Goal: Information Seeking & Learning: Learn about a topic

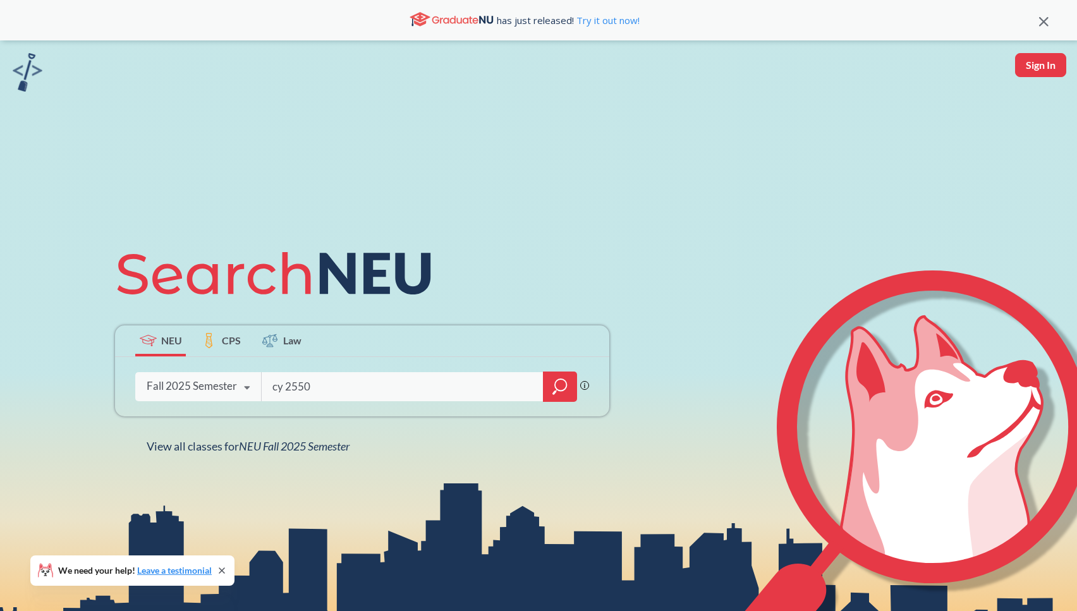
type input "cy 2550"
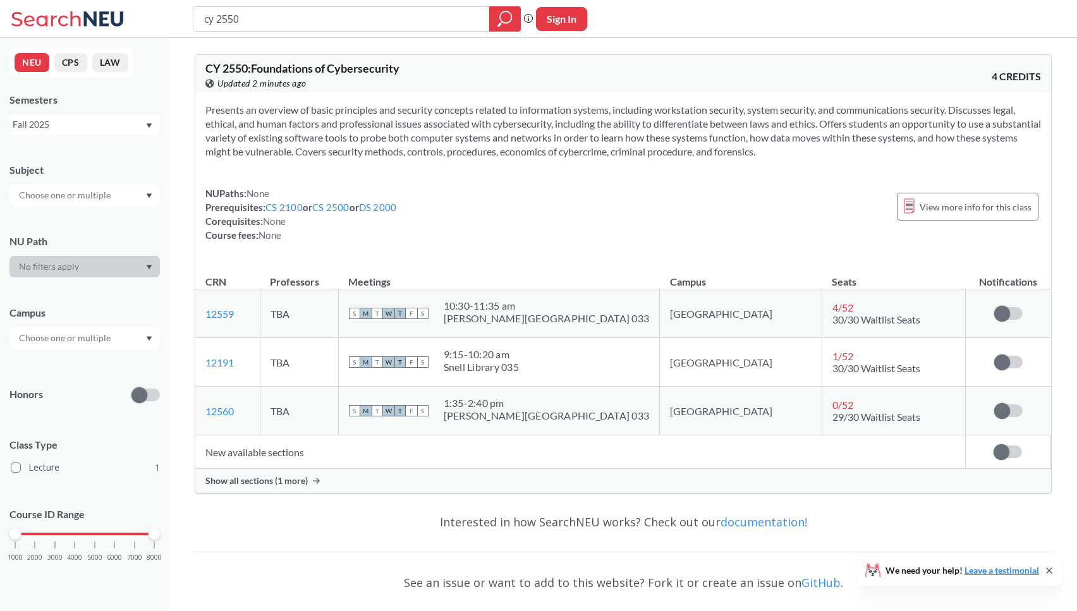
drag, startPoint x: 258, startPoint y: 21, endPoint x: 277, endPoint y: 17, distance: 20.0
click at [258, 21] on input "cy 2550" at bounding box center [341, 18] width 277 height 21
click at [217, 15] on input "cy 2550" at bounding box center [341, 18] width 277 height 21
drag, startPoint x: 238, startPoint y: 18, endPoint x: 253, endPoint y: 18, distance: 15.2
click at [238, 18] on input "cy 2550" at bounding box center [341, 18] width 277 height 21
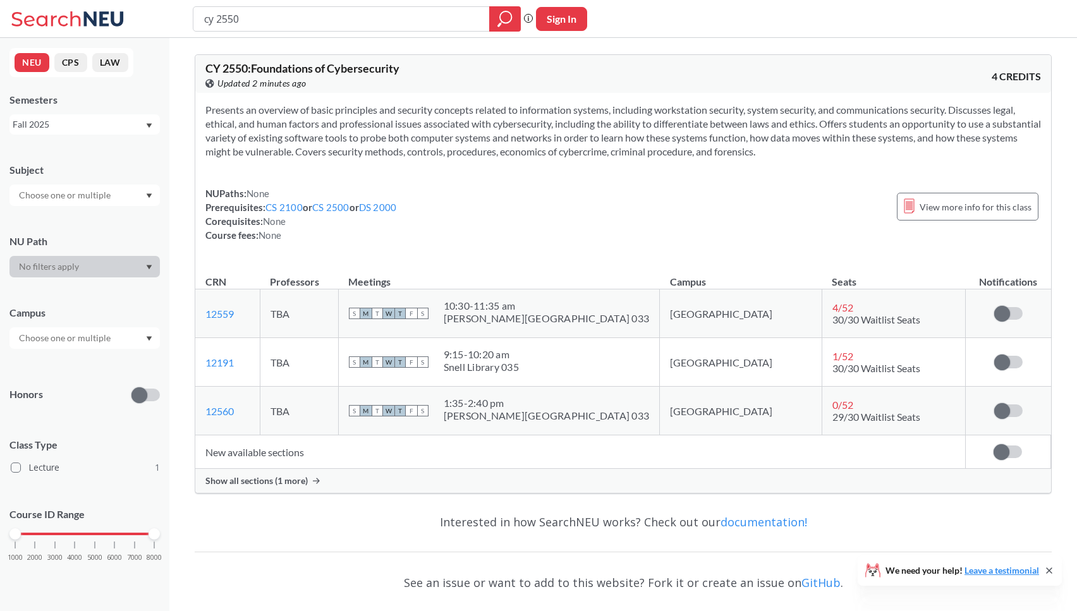
drag, startPoint x: 257, startPoint y: 16, endPoint x: 185, endPoint y: 13, distance: 72.1
click at [182, 15] on div "cy 2550 Phrase search guarantees the exact search appears in the results. Ex. I…" at bounding box center [538, 19] width 1077 height 38
type input "cs 4400"
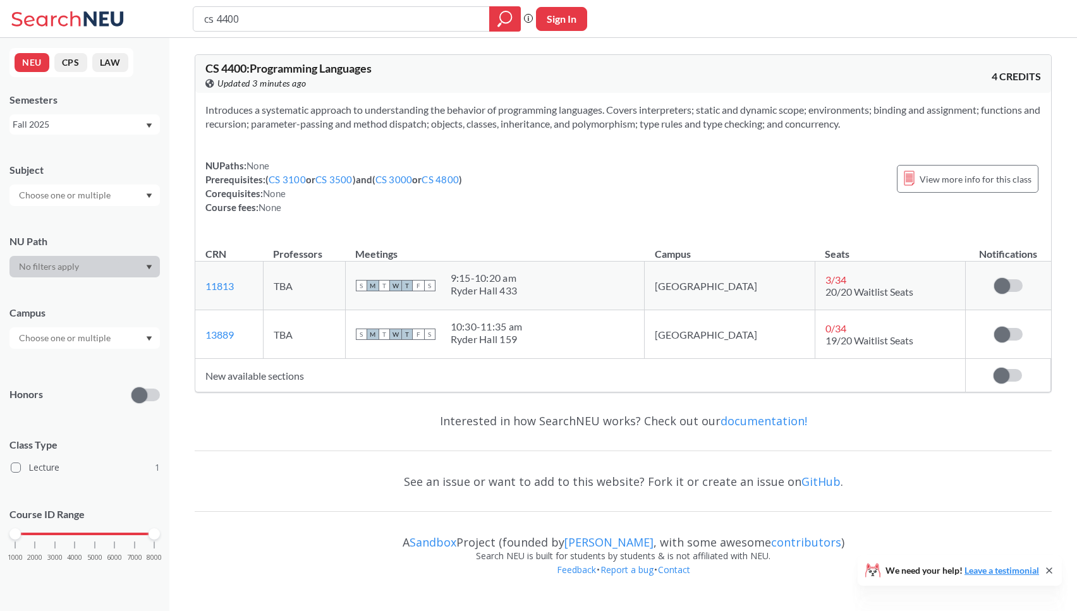
drag, startPoint x: 274, startPoint y: 23, endPoint x: 138, endPoint y: 6, distance: 136.3
click at [138, 7] on div "cs 4400 Phrase search guarantees the exact search appears in the results. Ex. I…" at bounding box center [538, 19] width 1077 height 38
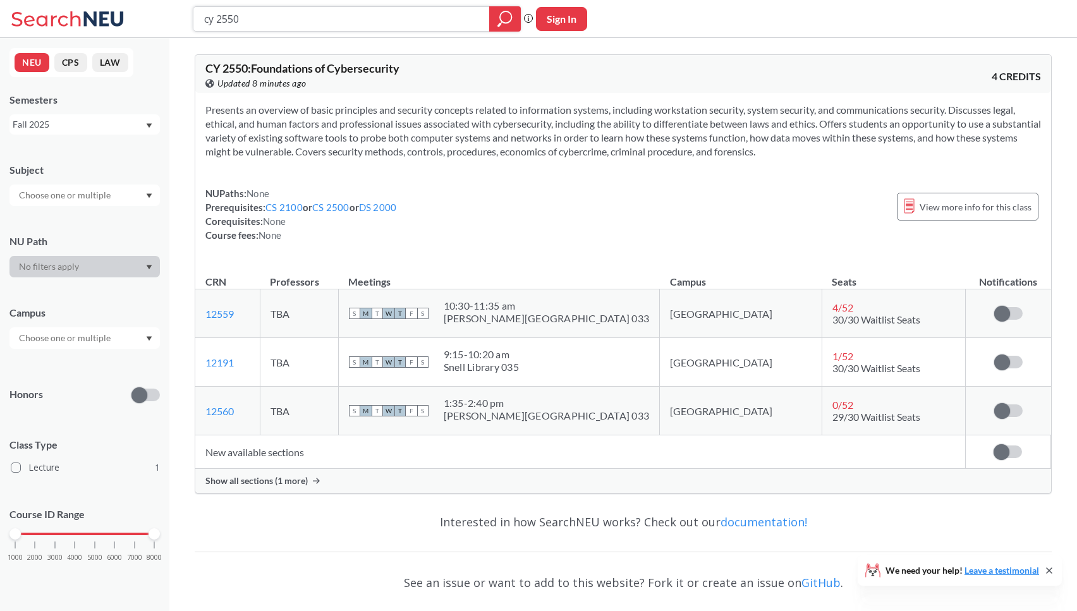
drag, startPoint x: 264, startPoint y: 18, endPoint x: 202, endPoint y: 11, distance: 61.7
click at [203, 11] on input "cy 2550" at bounding box center [341, 18] width 277 height 21
type input "cs 3800"
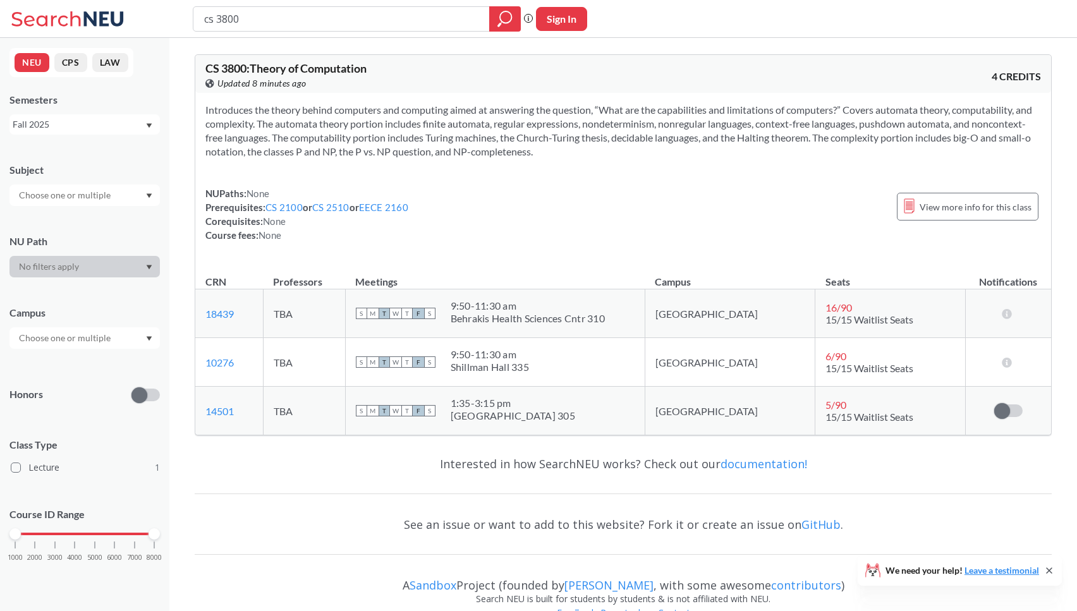
drag, startPoint x: 278, startPoint y: 21, endPoint x: 177, endPoint y: 14, distance: 101.4
click at [175, 14] on div "cs 3800 Phrase search guarantees the exact search appears in the results. Ex. I…" at bounding box center [538, 19] width 1077 height 38
type input "software dev"
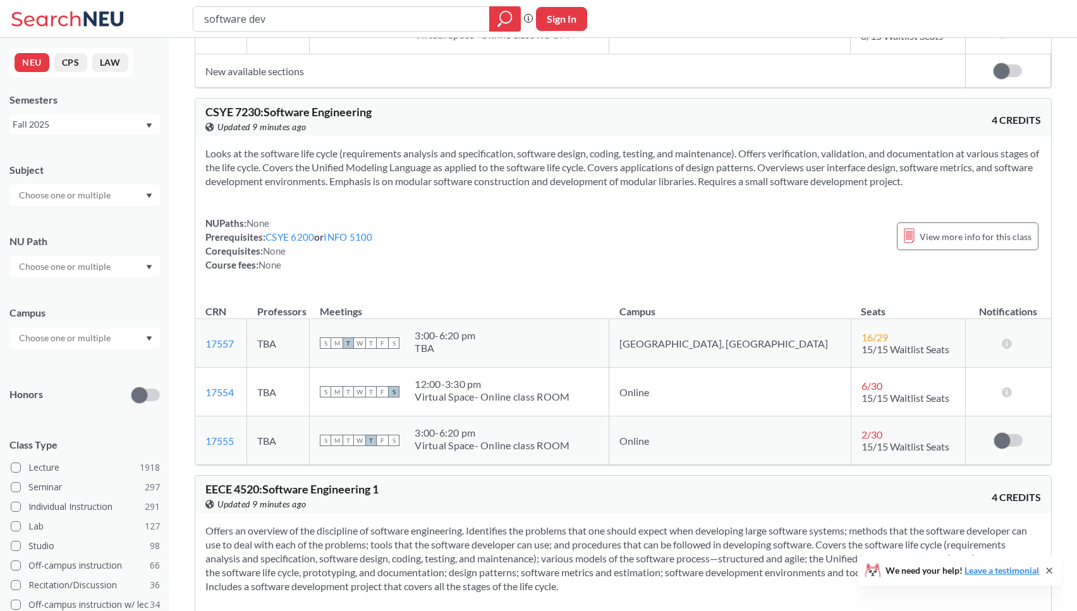
scroll to position [322, 0]
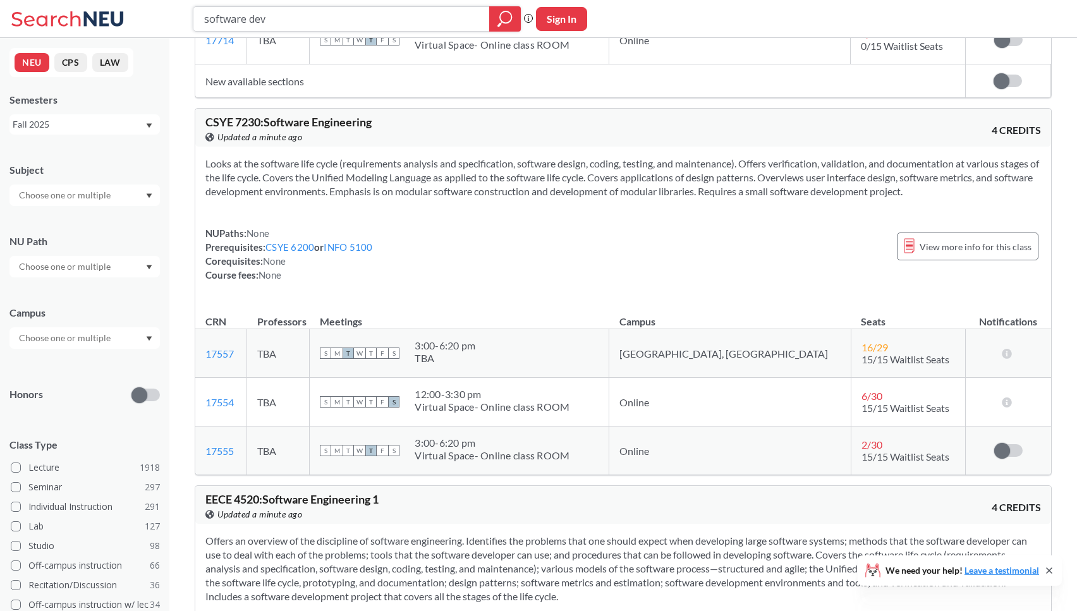
drag, startPoint x: 283, startPoint y: 17, endPoint x: 253, endPoint y: 18, distance: 30.4
click at [253, 18] on input "software dev" at bounding box center [341, 18] width 277 height 21
type input "software engineering"
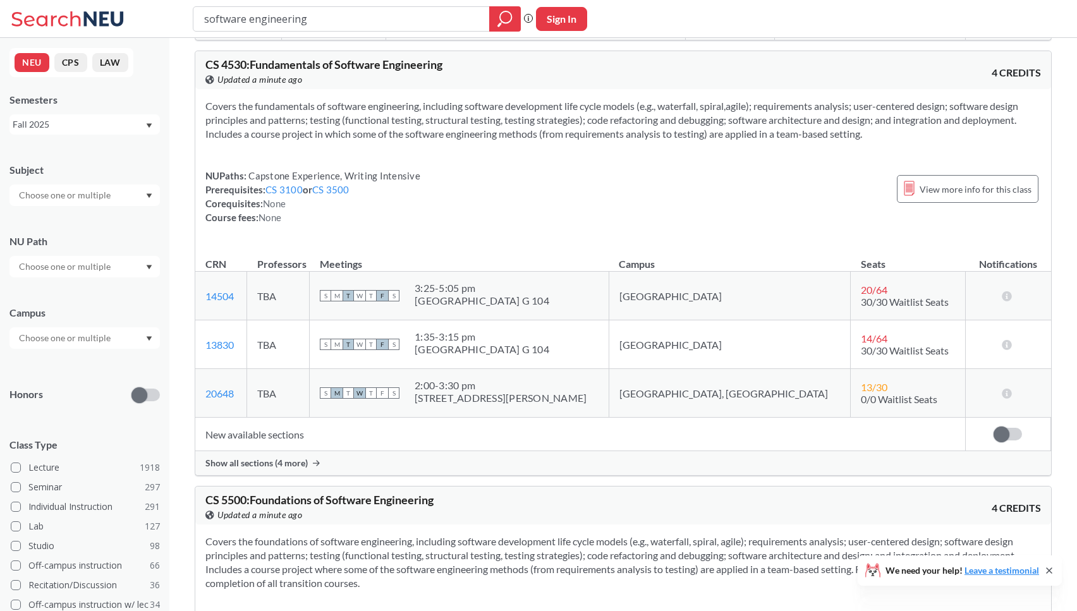
scroll to position [945, 0]
